Goal: Check status: Check status

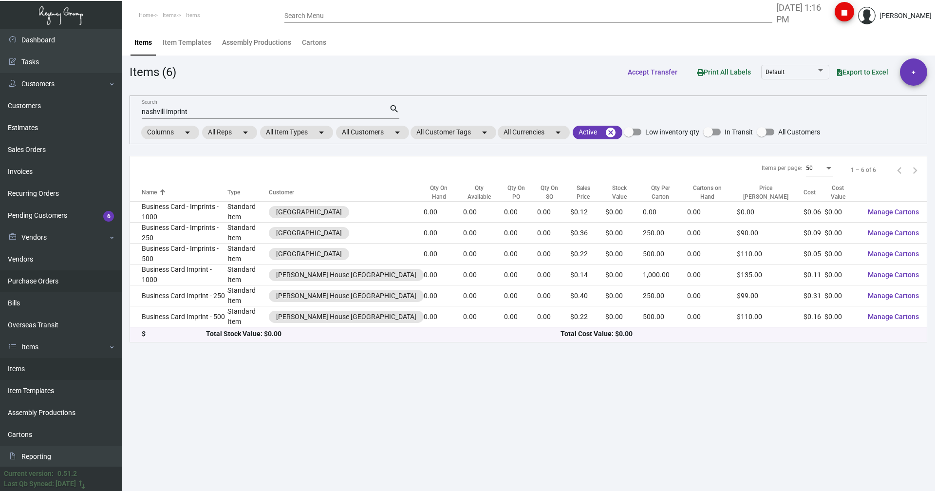
click at [42, 286] on link "Purchase Orders" at bounding box center [61, 281] width 122 height 22
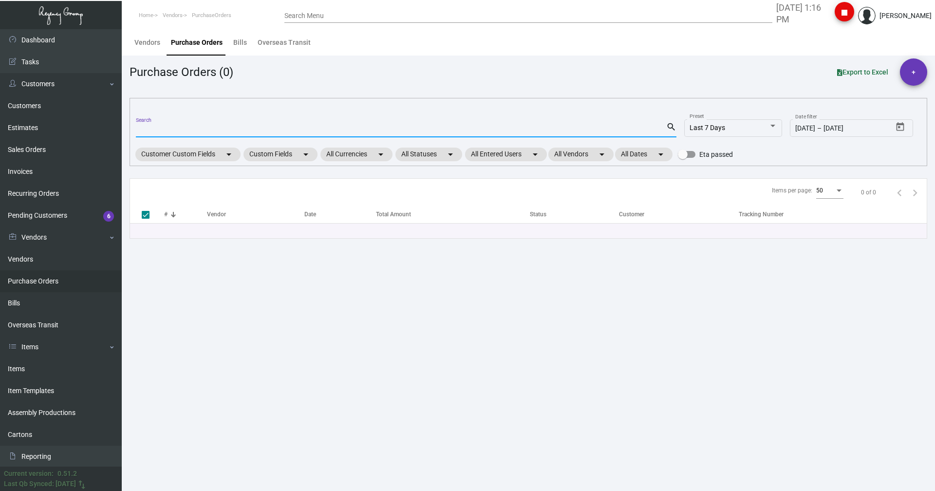
click at [169, 133] on input "Search" at bounding box center [401, 130] width 530 height 8
paste input "P07318"
type input "P07318"
click at [146, 129] on input "P07318" at bounding box center [401, 130] width 530 height 8
type input "7318"
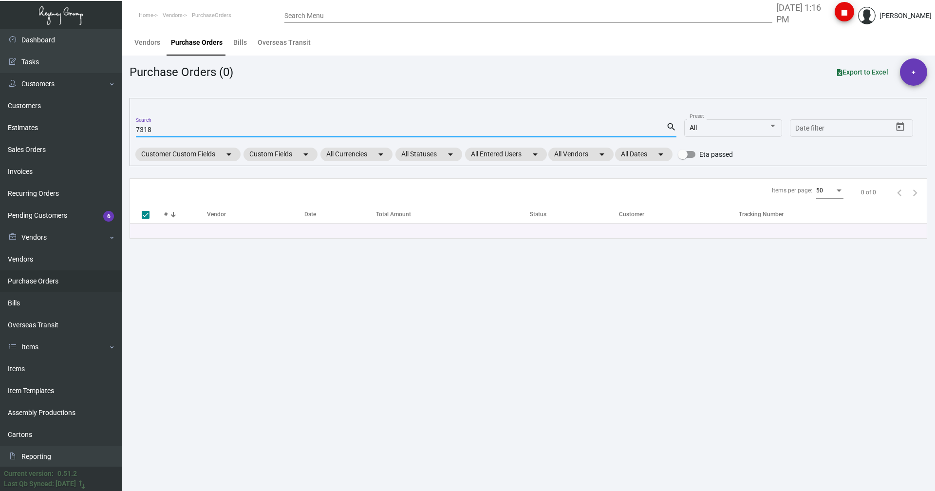
checkbox input "false"
